Goal: Find specific page/section: Find specific page/section

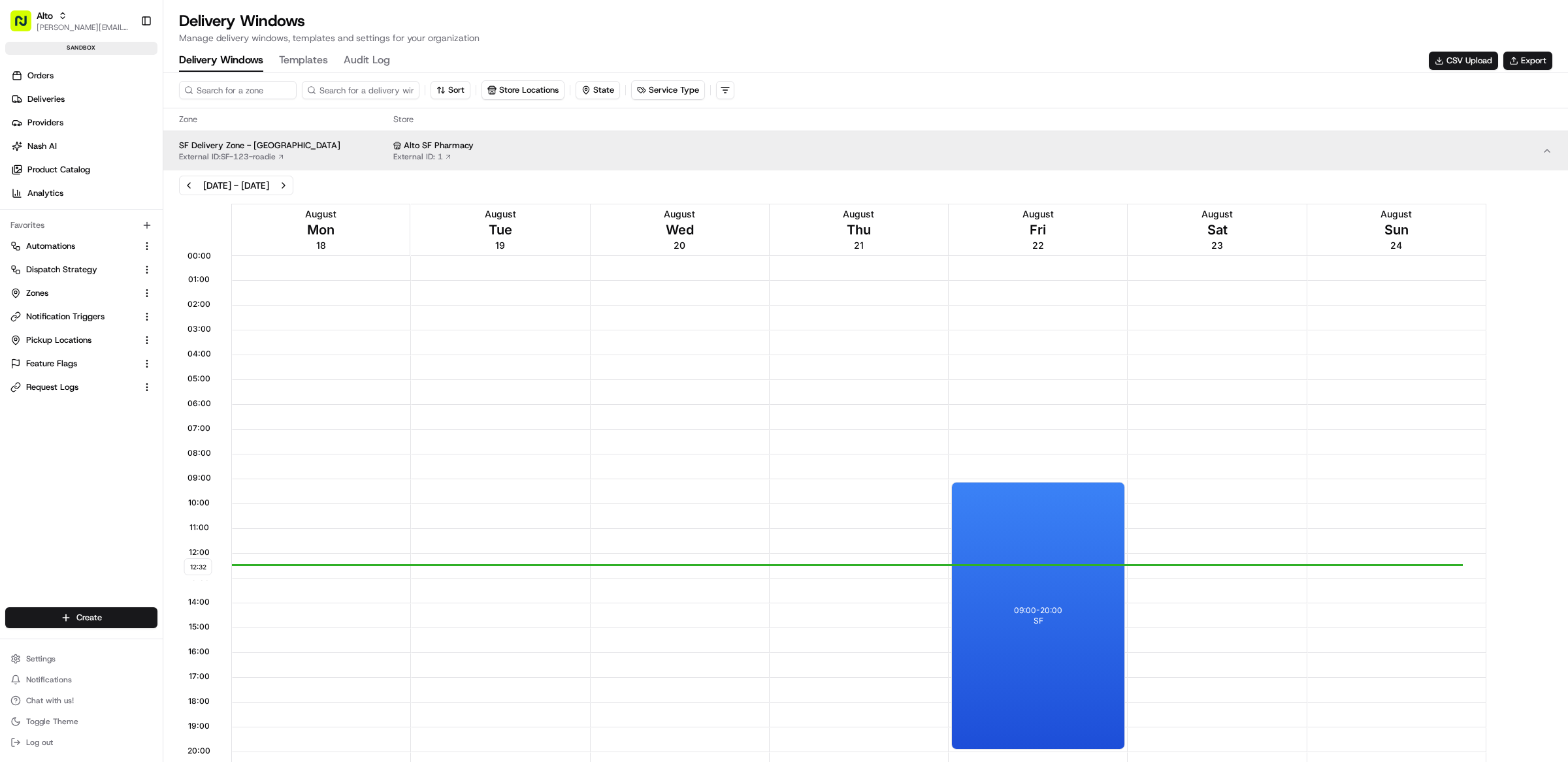
scroll to position [1, 0]
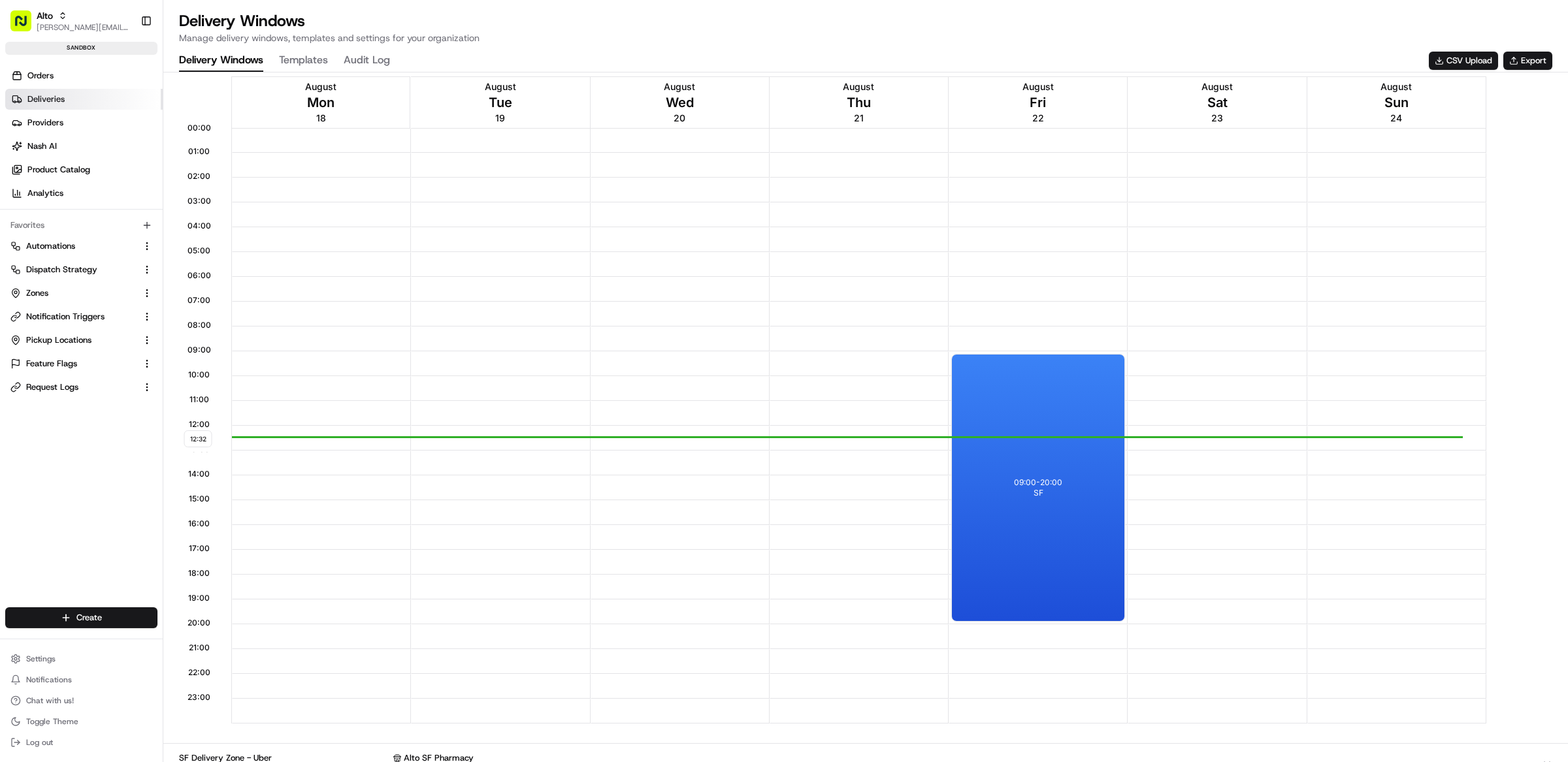
click at [67, 96] on link "Deliveries" at bounding box center [83, 99] width 157 height 21
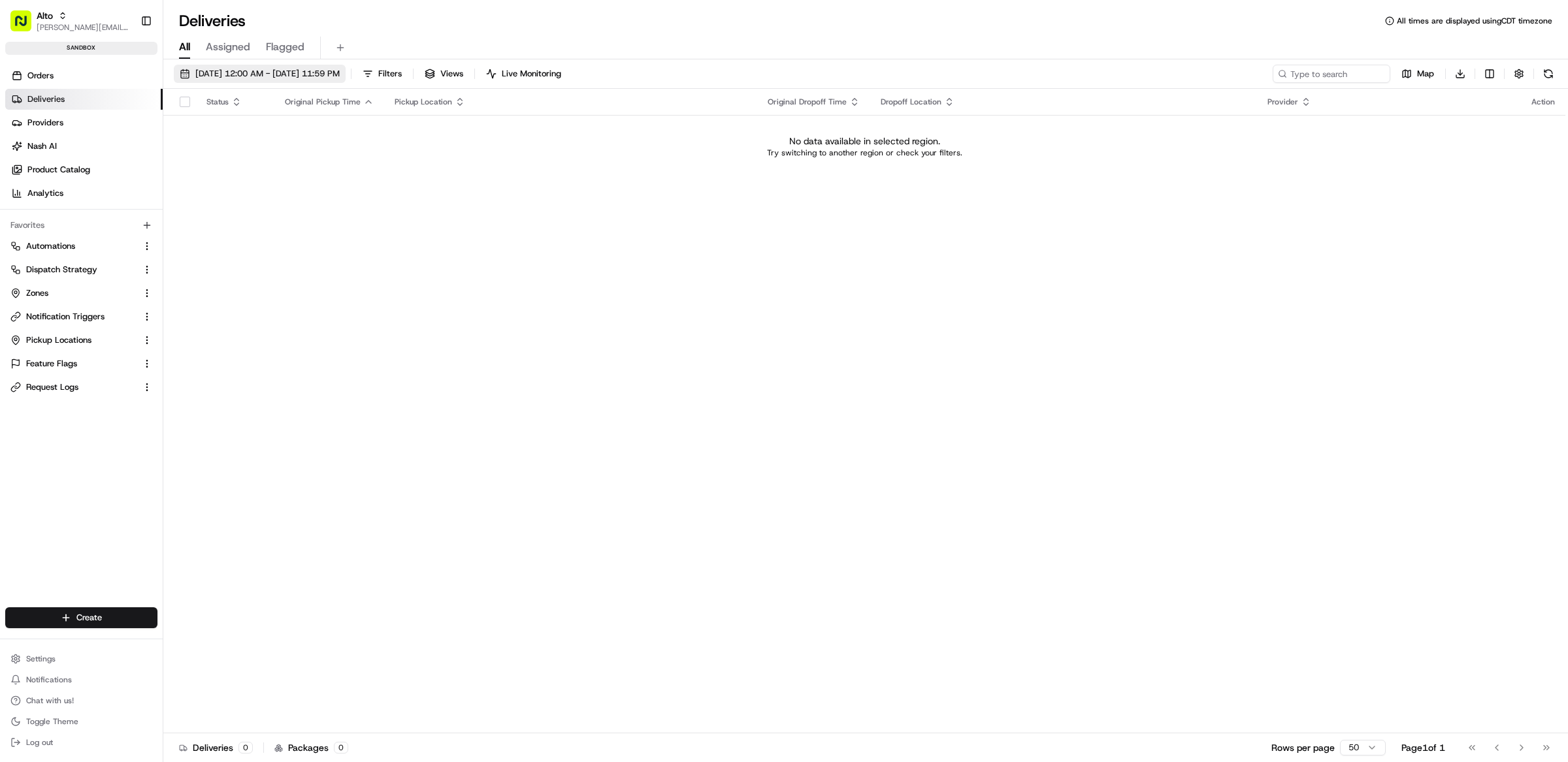
click at [244, 77] on span "[DATE] 12:00 AM - [DATE] 11:59 PM" at bounding box center [267, 73] width 144 height 12
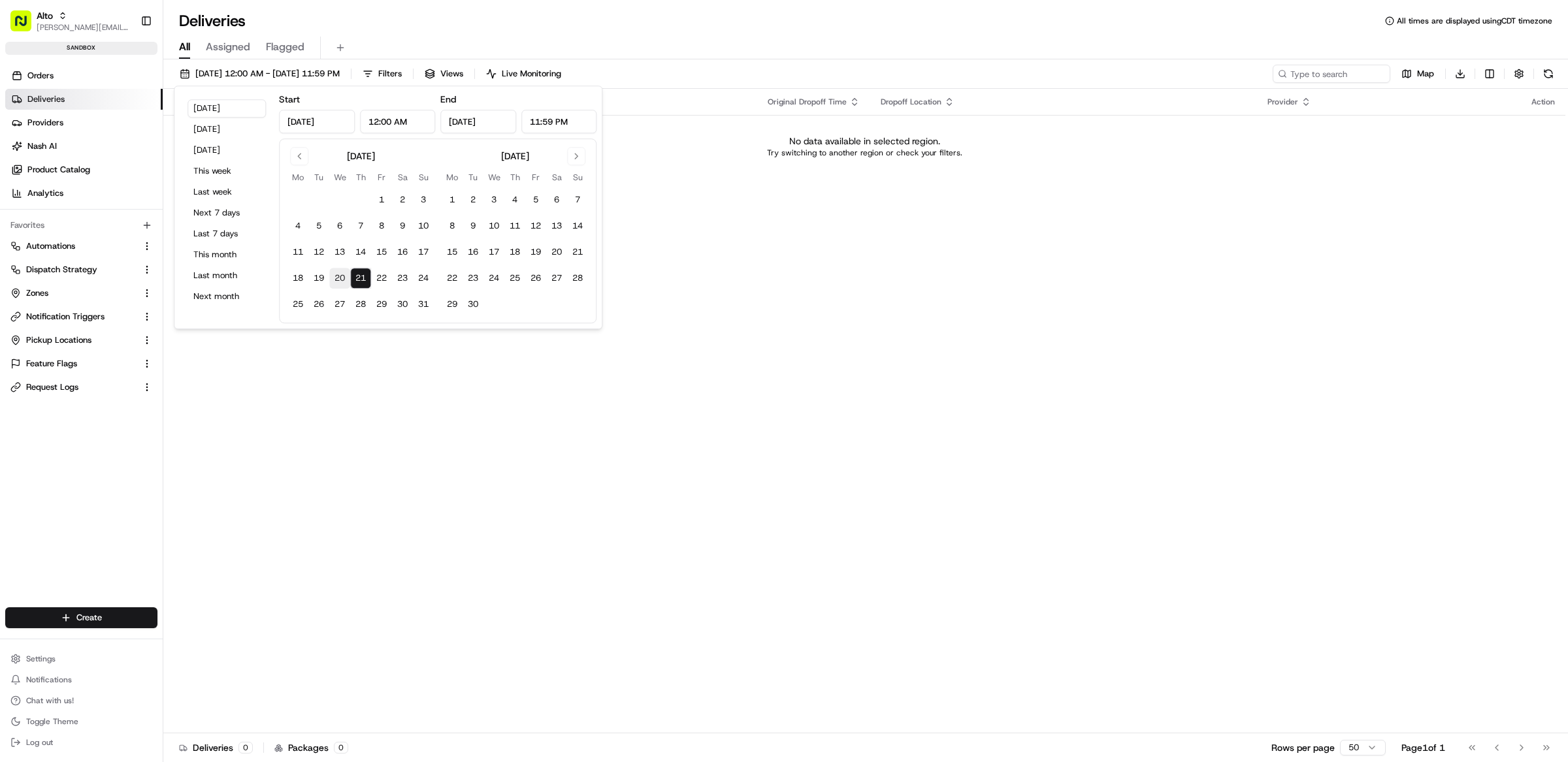
click at [342, 276] on button "20" at bounding box center [340, 278] width 21 height 21
type input "[DATE]"
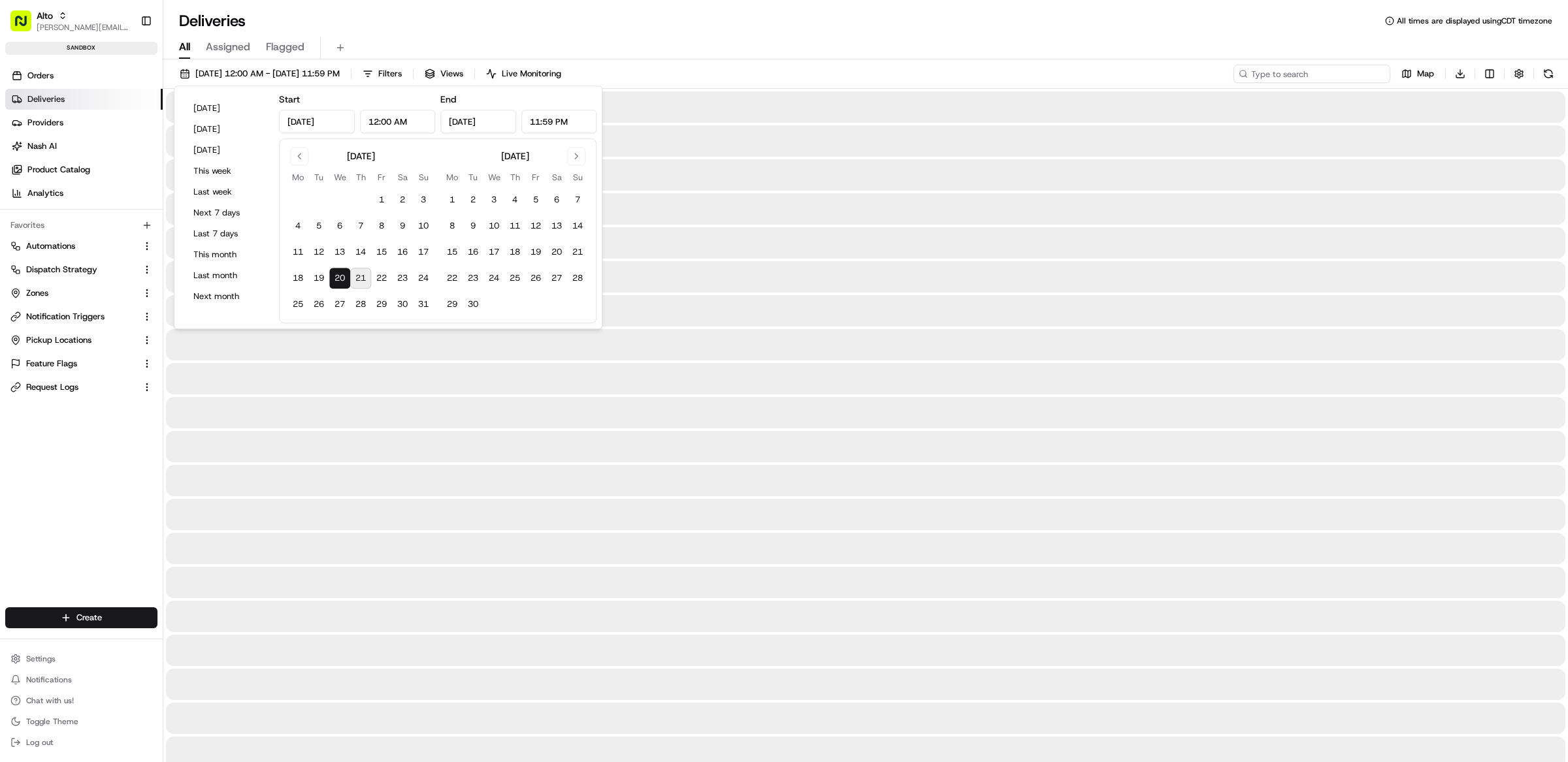
click at [1297, 72] on input at bounding box center [1312, 73] width 156 height 19
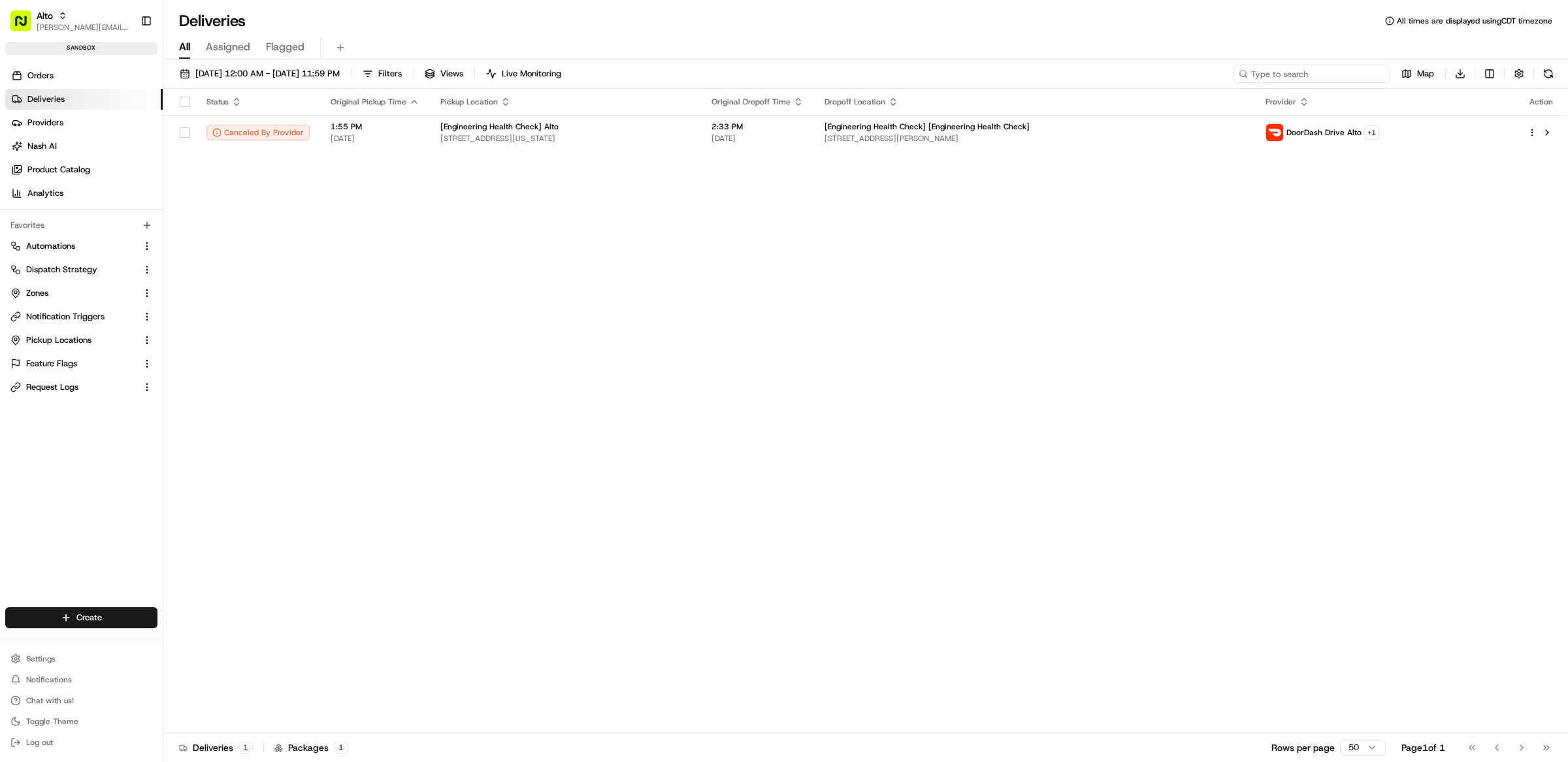
paste input "job_cXvjyxHQikZ7pe2xoCSnav"
type input "job_cXvjyxHQikZ7pe2xoCSnav"
click at [70, 663] on button "Settings" at bounding box center [81, 659] width 152 height 19
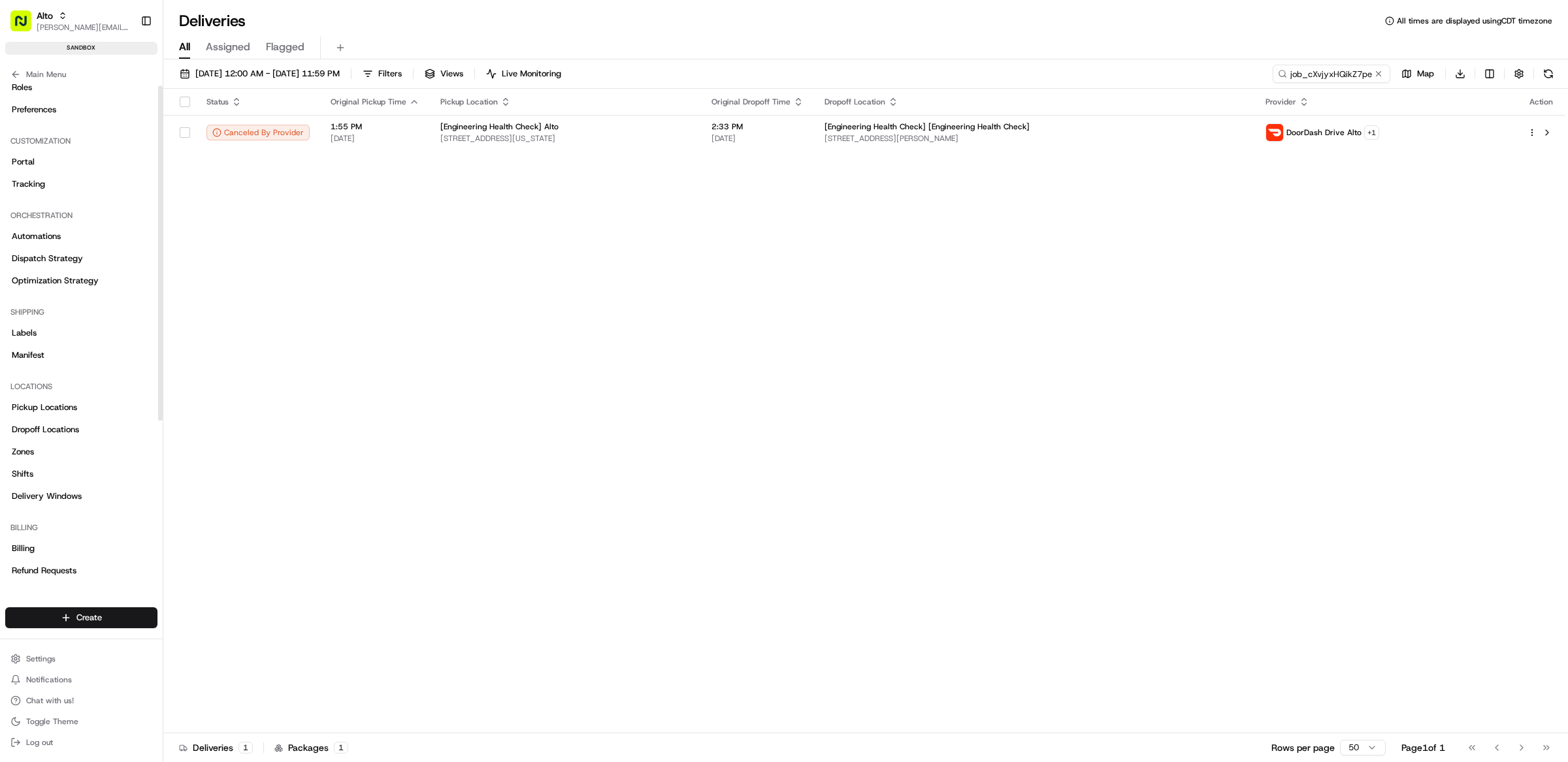
scroll to position [249, 0]
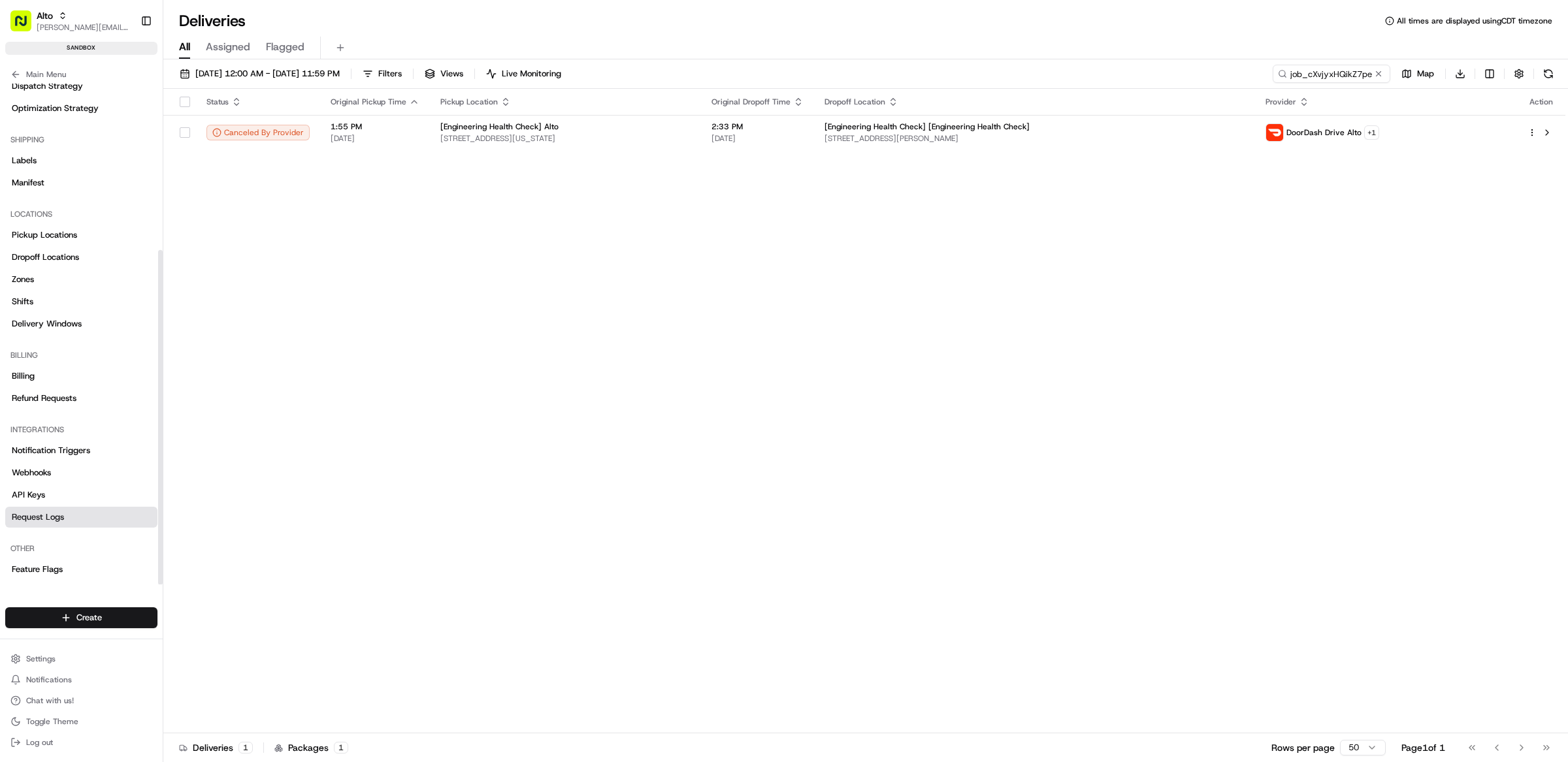
click at [53, 522] on span "Request Logs" at bounding box center [38, 517] width 52 height 12
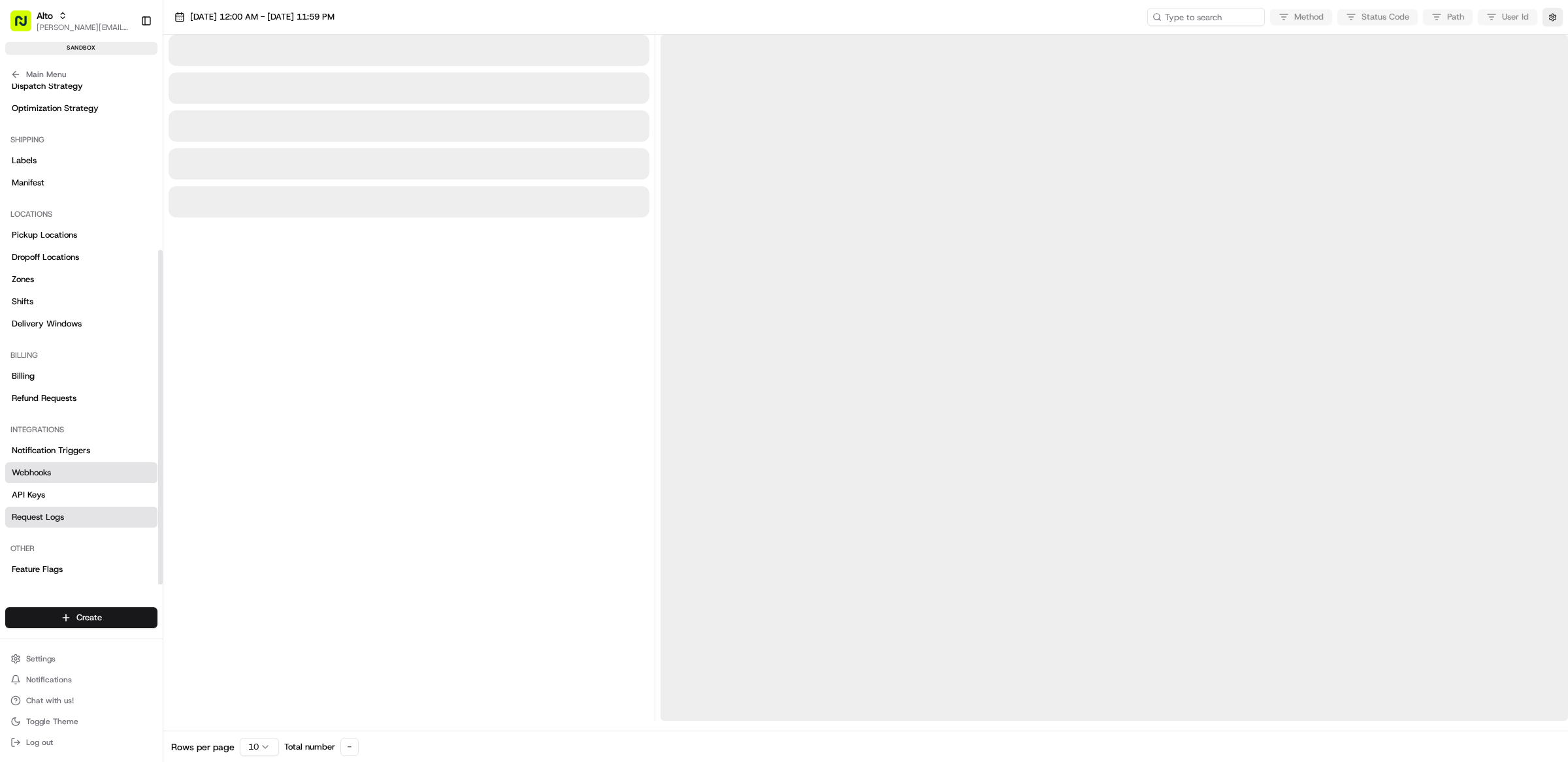
drag, startPoint x: 48, startPoint y: 471, endPoint x: 56, endPoint y: 464, distance: 10.6
click at [48, 472] on span "Webhooks" at bounding box center [31, 473] width 40 height 12
